Goal: Transaction & Acquisition: Obtain resource

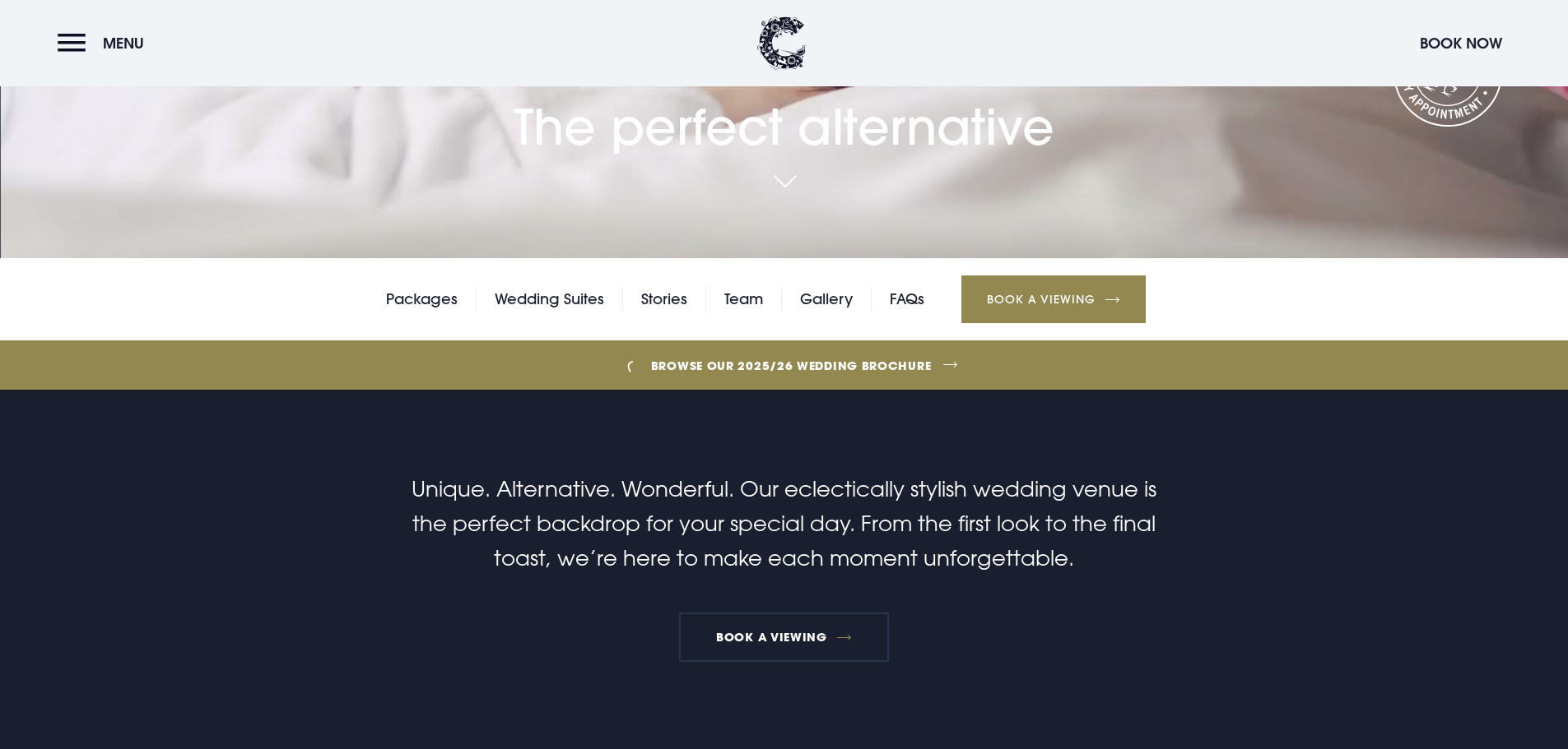
scroll to position [412, 0]
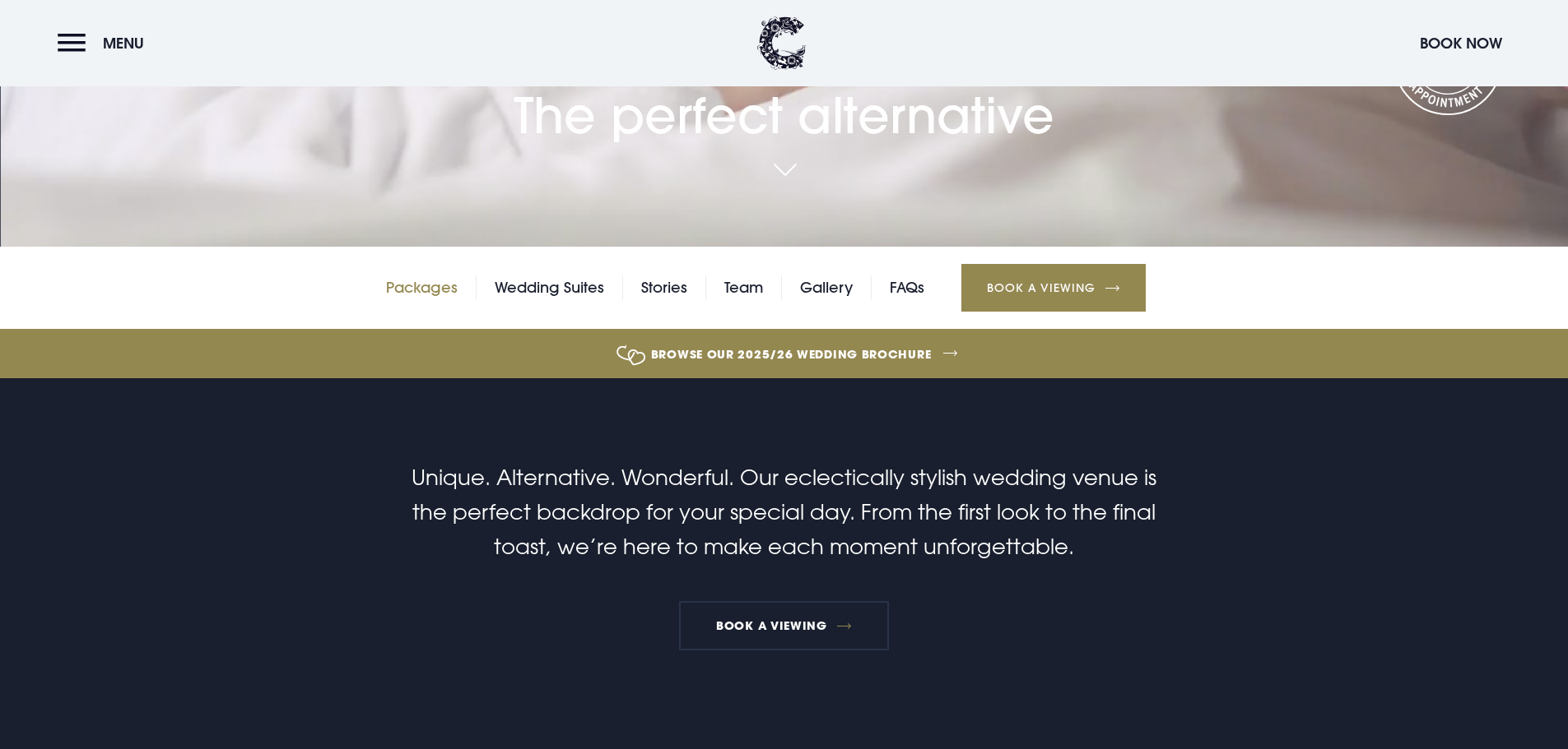
click at [429, 284] on link "Packages" at bounding box center [422, 288] width 72 height 25
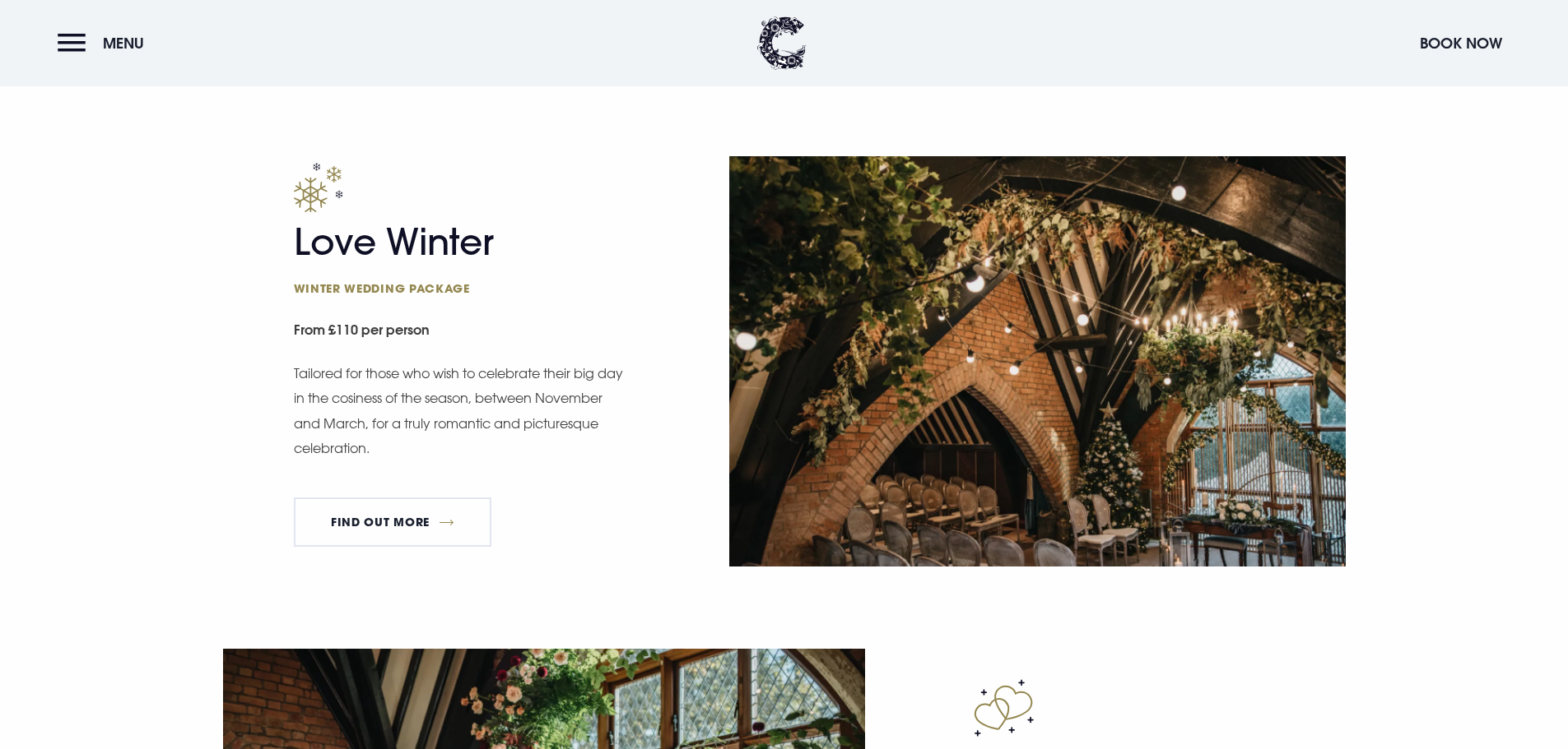
scroll to position [2139, 0]
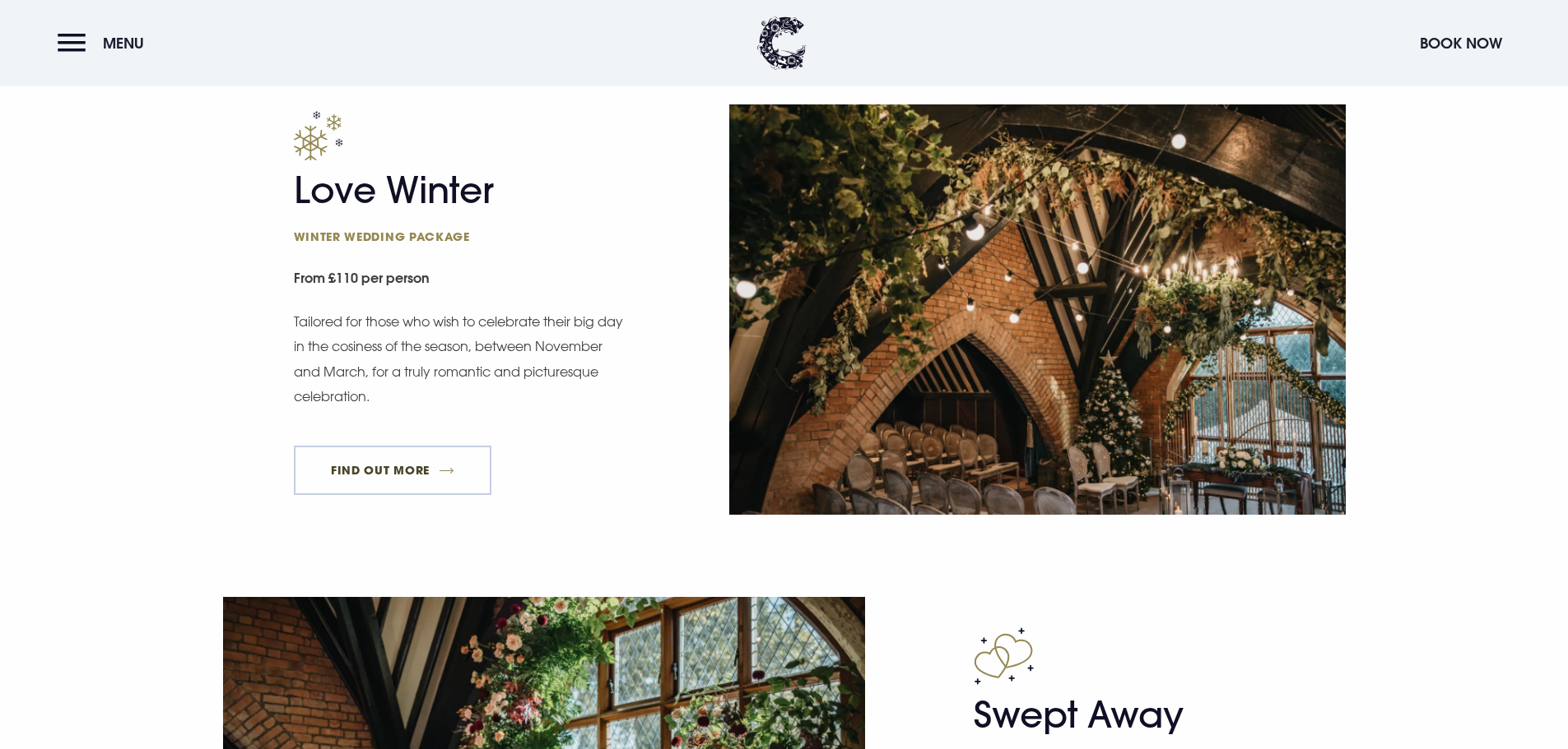
click at [417, 465] on link "FIND OUT MORE" at bounding box center [393, 470] width 198 height 49
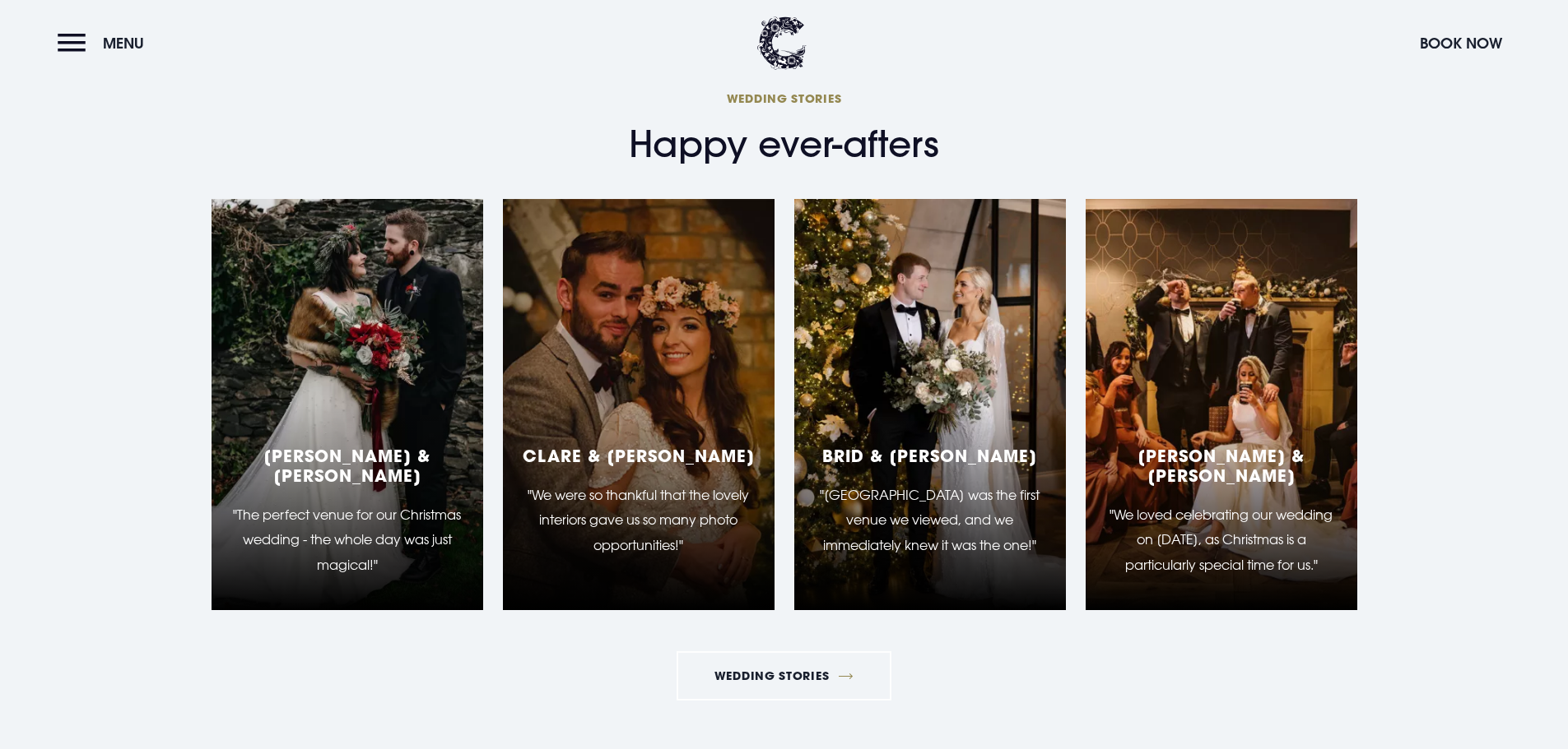
scroll to position [3043, 0]
